Goal: Navigation & Orientation: Understand site structure

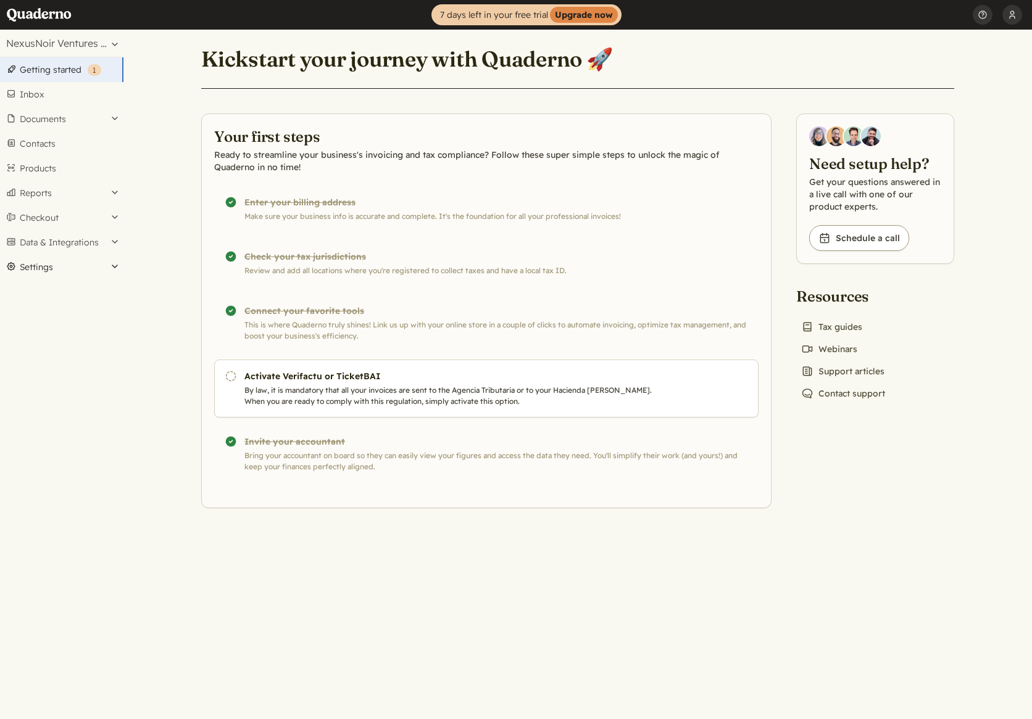
click at [36, 273] on button "Settings" at bounding box center [61, 267] width 123 height 25
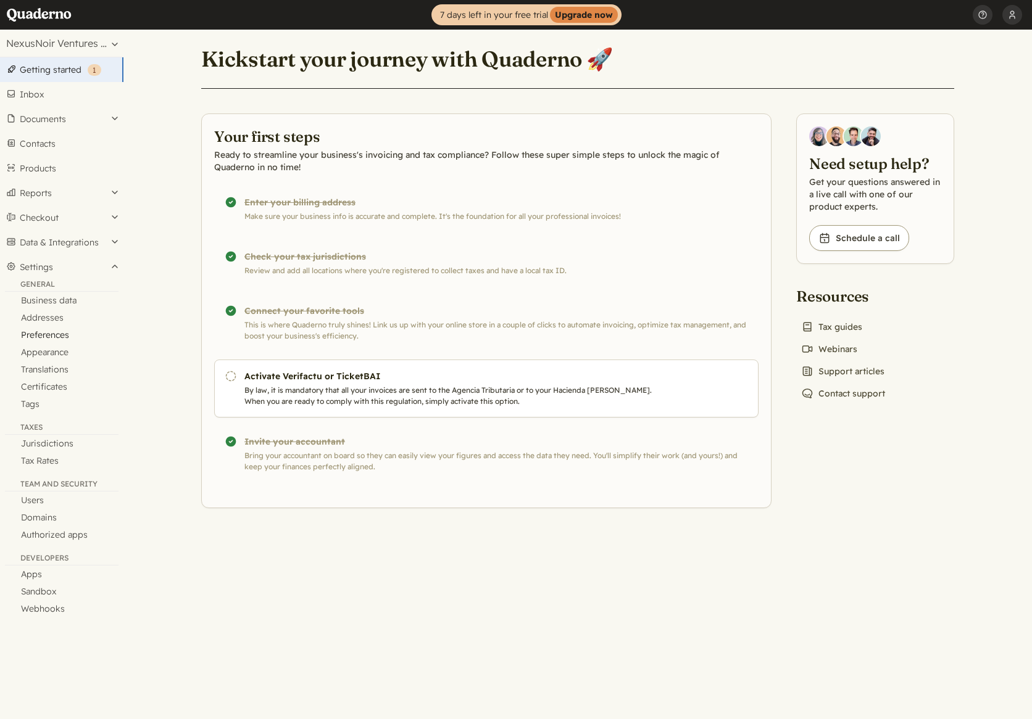
click at [44, 339] on link "Preferences" at bounding box center [61, 334] width 123 height 17
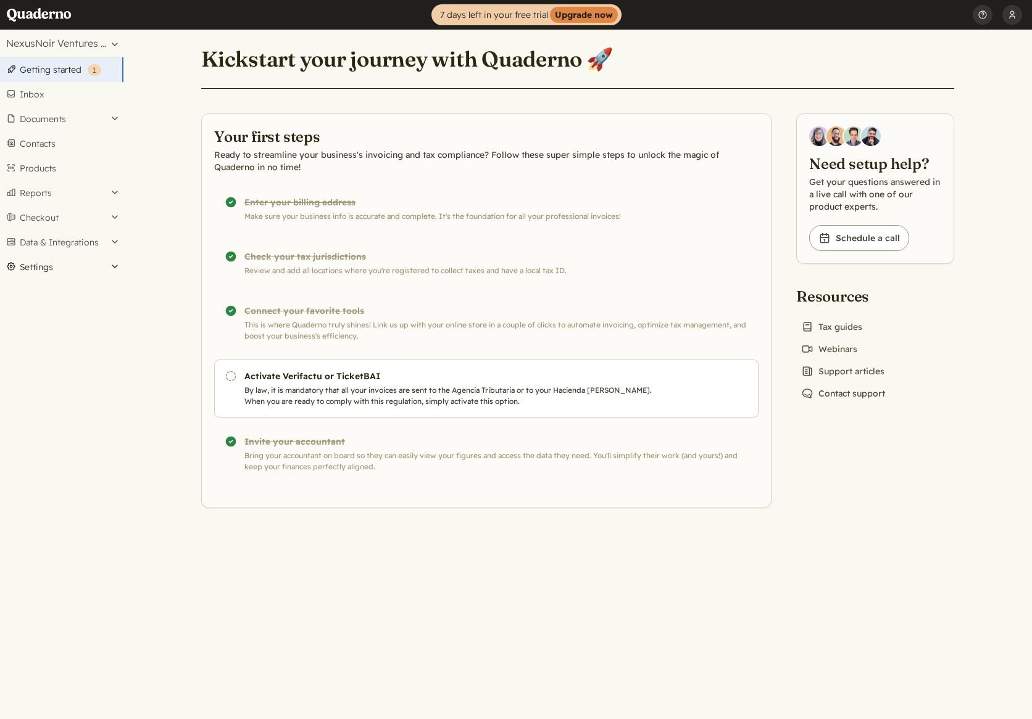
click at [56, 258] on button "Settings" at bounding box center [61, 267] width 123 height 25
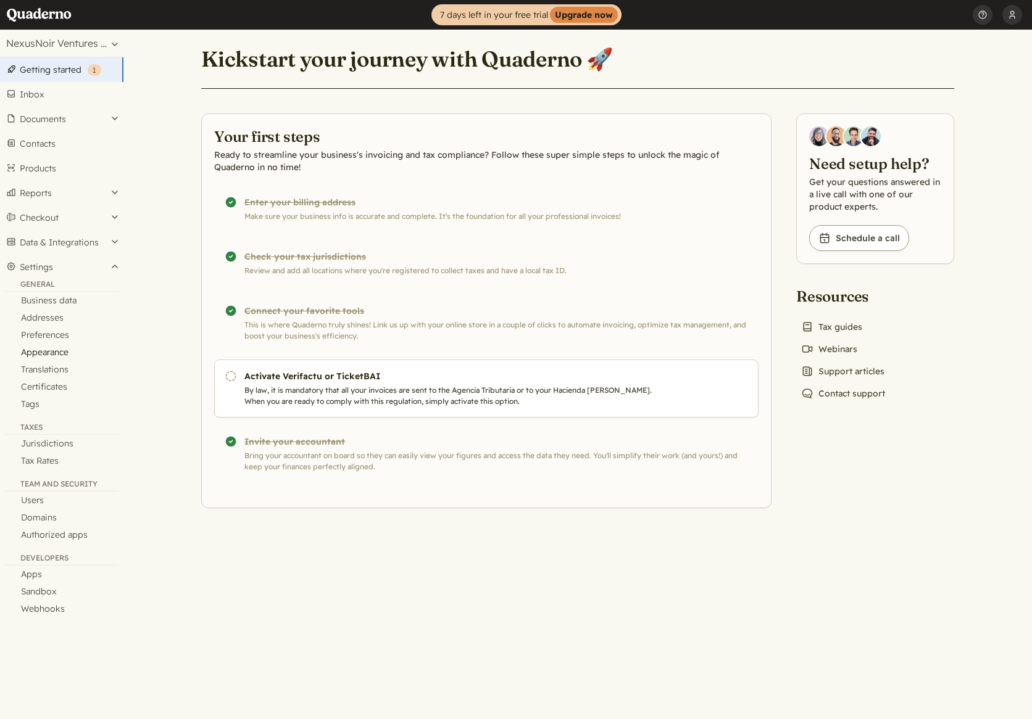
click at [48, 351] on link "Appearance" at bounding box center [61, 352] width 123 height 17
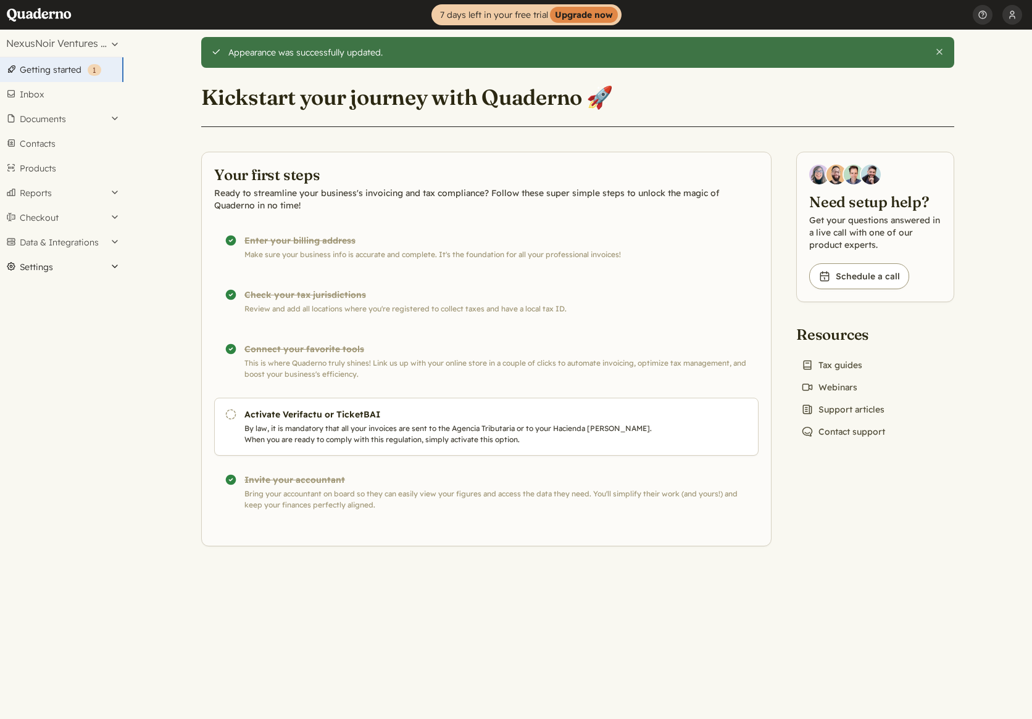
click at [52, 273] on button "Settings" at bounding box center [61, 267] width 123 height 25
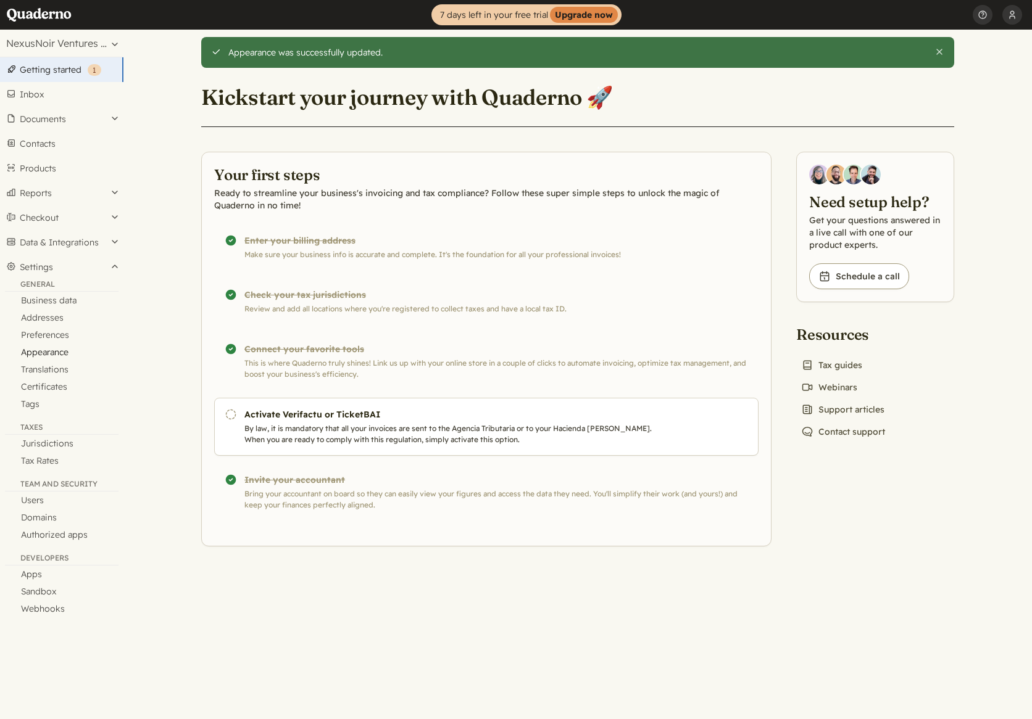
click at [62, 350] on link "Appearance" at bounding box center [61, 352] width 123 height 17
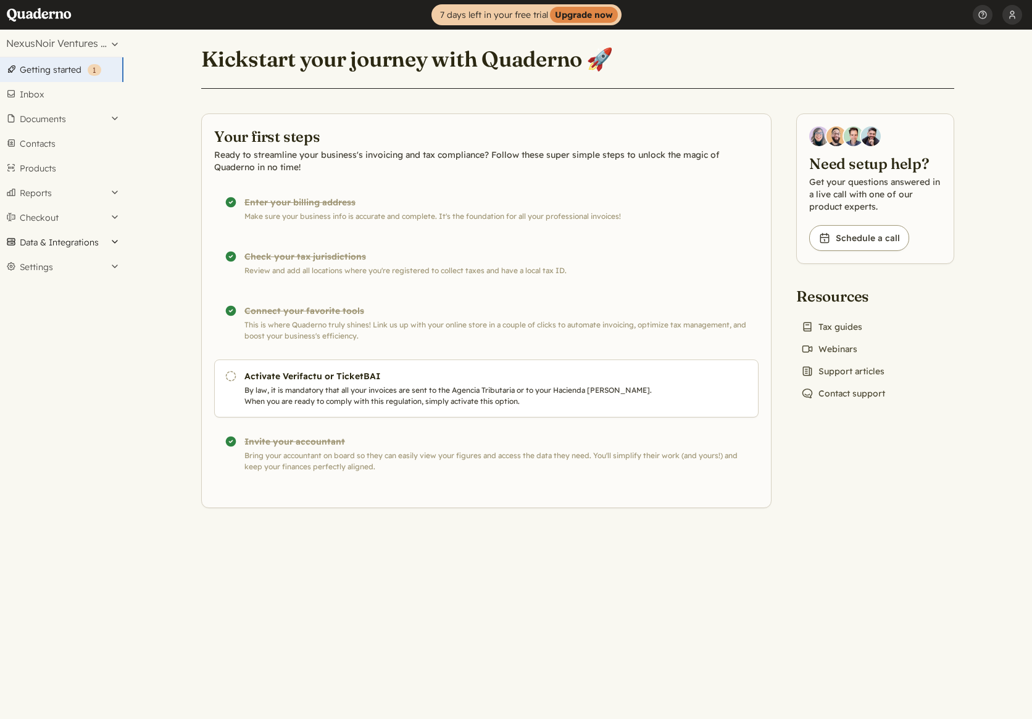
click at [67, 246] on button "Data & Integrations" at bounding box center [61, 242] width 123 height 25
click at [43, 317] on button "Settings" at bounding box center [61, 325] width 123 height 25
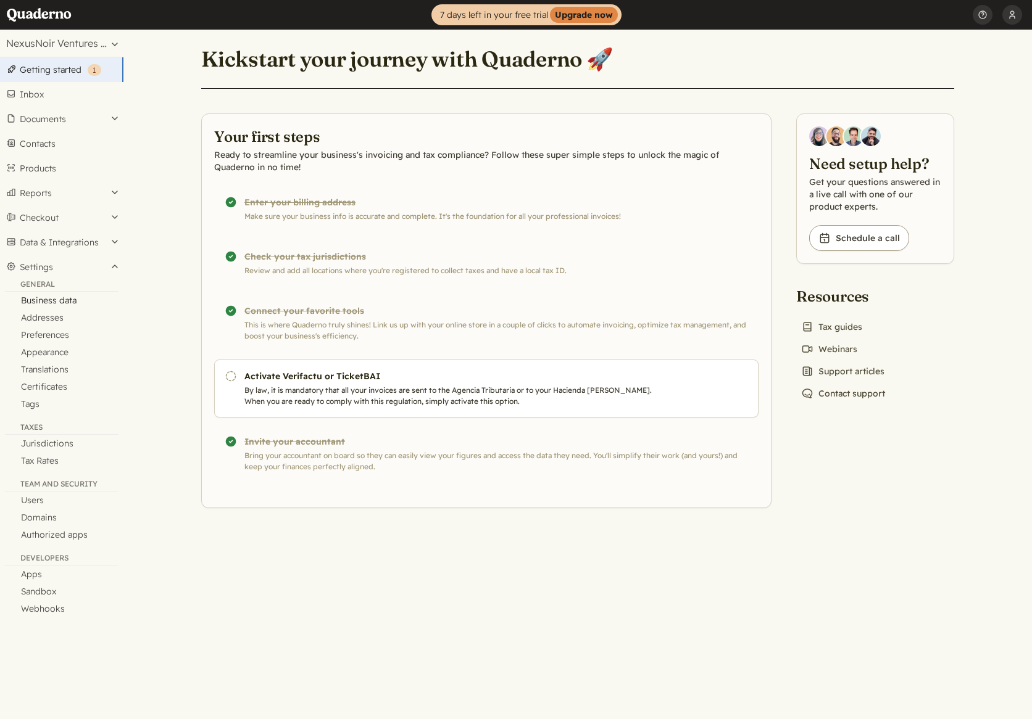
click at [54, 297] on link "Business data" at bounding box center [61, 300] width 123 height 17
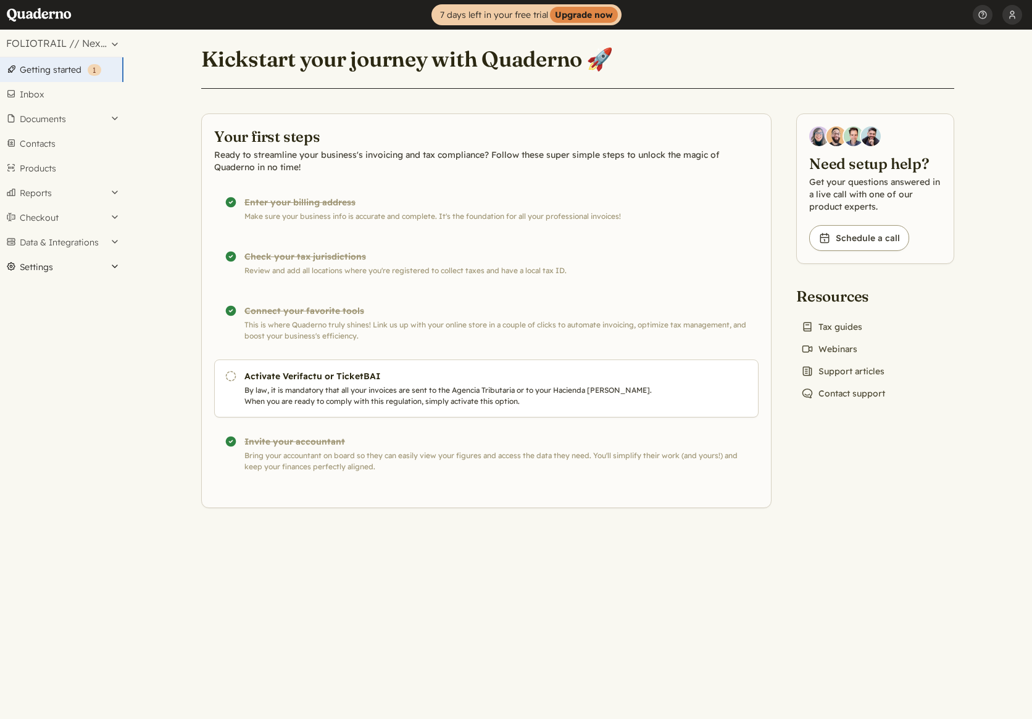
click at [51, 271] on button "Settings" at bounding box center [61, 267] width 123 height 25
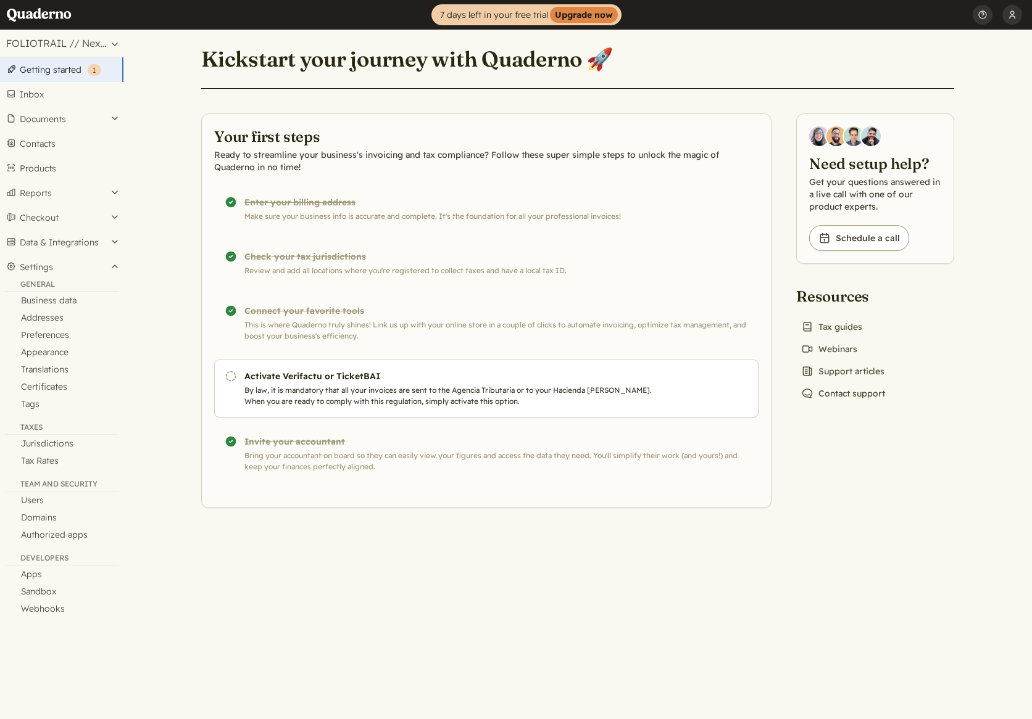
click at [260, 597] on main "Kickstart your journey with Quaderno 🚀 Your first steps Ready to streamline you…" at bounding box center [577, 375] width 908 height 690
click at [73, 122] on button "Documents" at bounding box center [61, 119] width 123 height 25
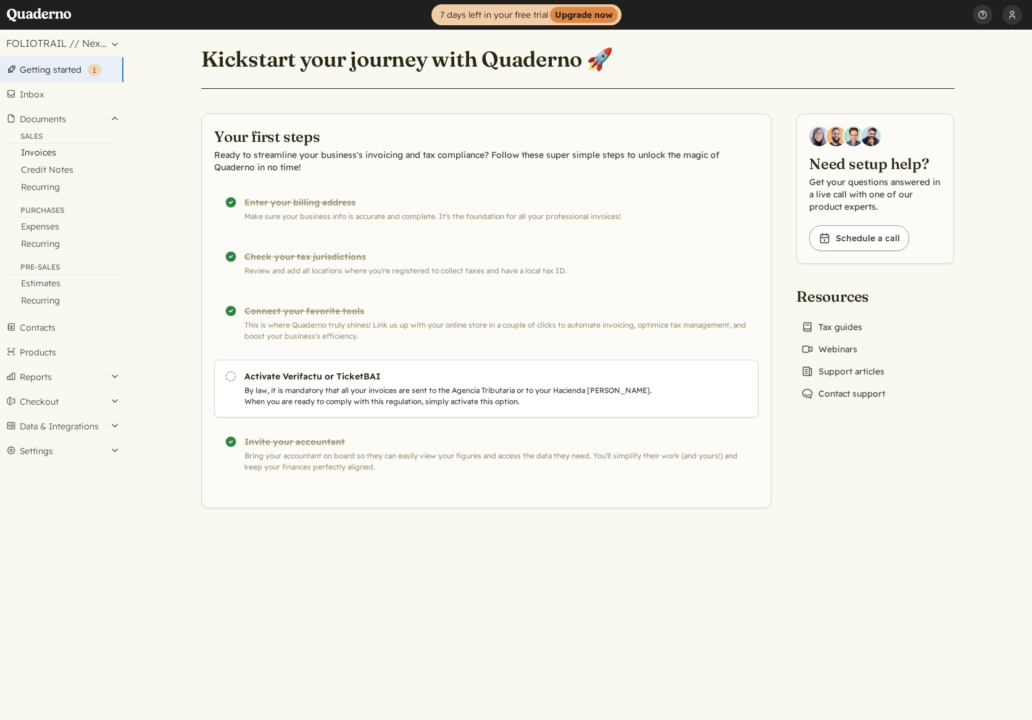
click at [51, 146] on link "Invoices" at bounding box center [61, 152] width 123 height 17
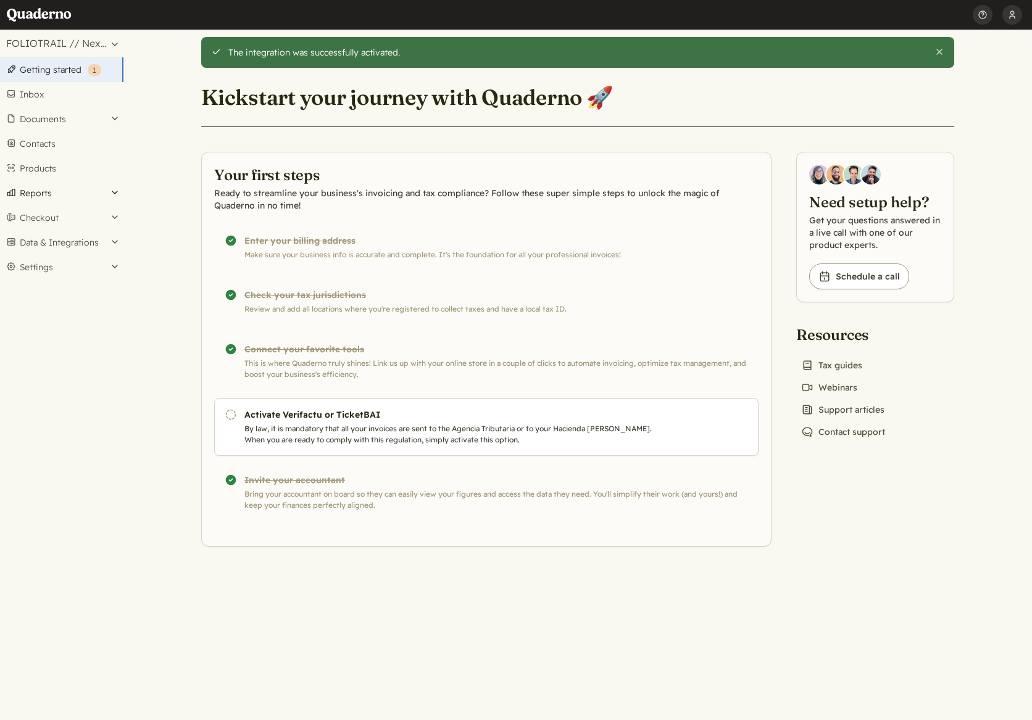
click at [57, 192] on button "Reports" at bounding box center [61, 193] width 123 height 25
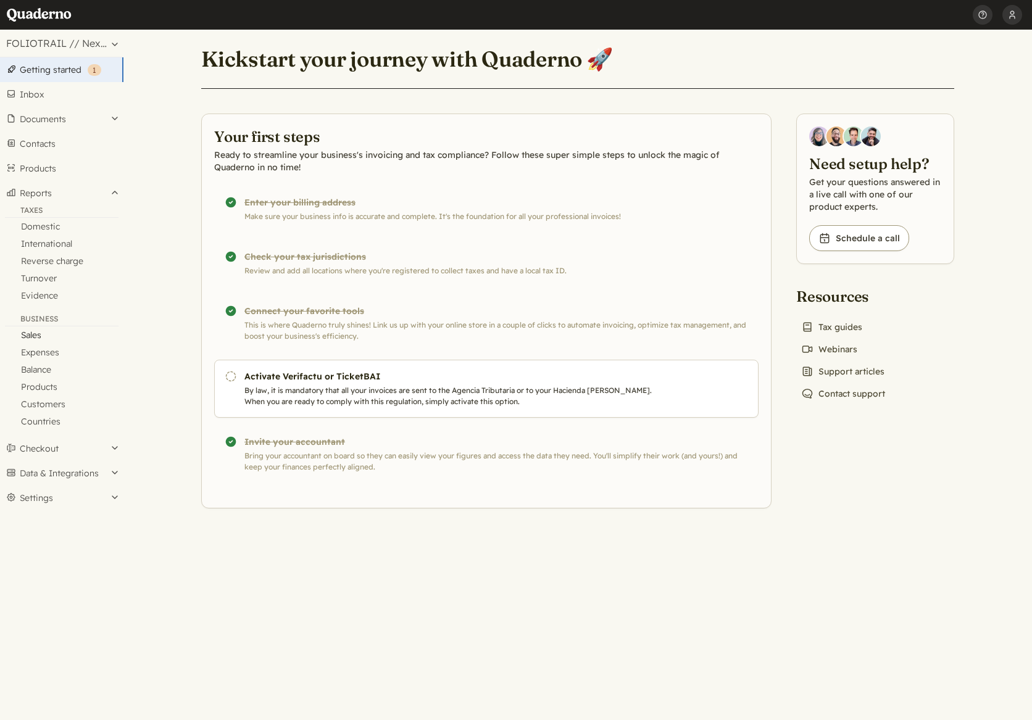
click at [44, 336] on link "Sales" at bounding box center [61, 334] width 123 height 17
click at [58, 97] on link "Inbox" at bounding box center [61, 94] width 123 height 25
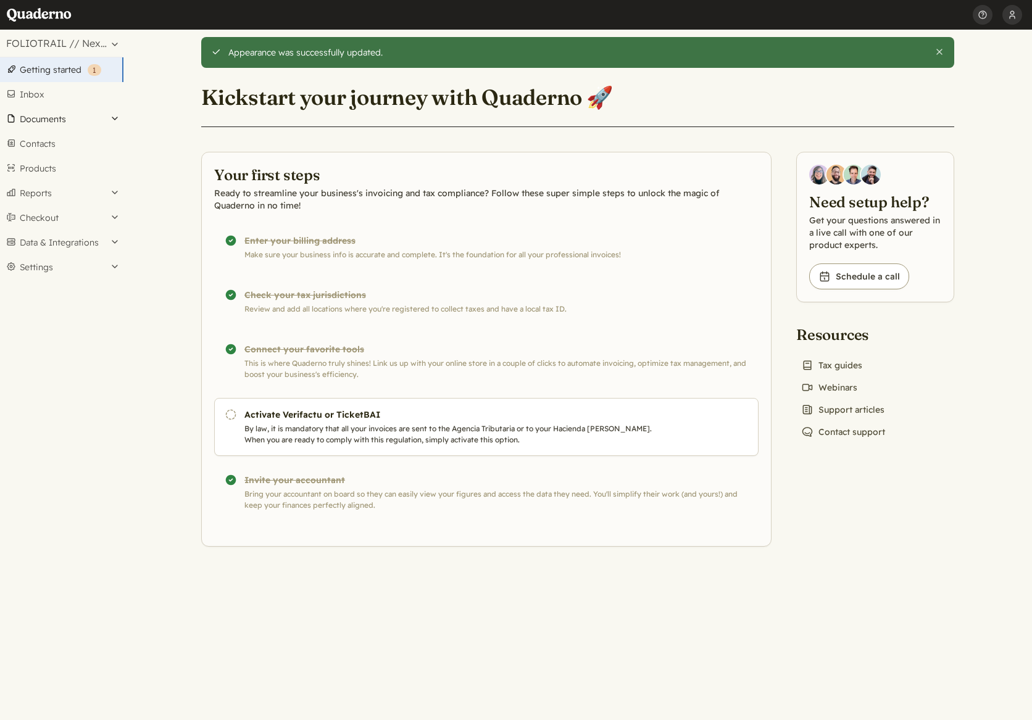
click at [57, 116] on button "Documents" at bounding box center [61, 119] width 123 height 25
click at [44, 148] on link "Invoices" at bounding box center [61, 152] width 123 height 17
